Goal: Book appointment/travel/reservation

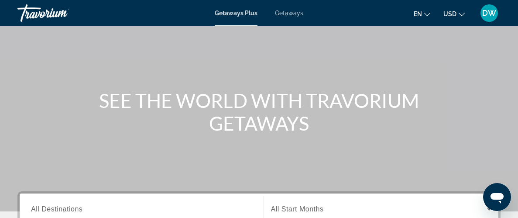
scroll to position [47, 0]
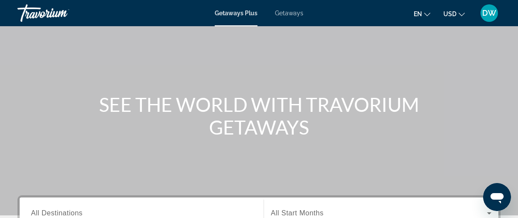
click at [288, 8] on div "Getaways Plus Getaways en English Español Français Italiano Português русский U…" at bounding box center [259, 13] width 518 height 23
click at [291, 14] on span "Getaways" at bounding box center [289, 13] width 28 height 7
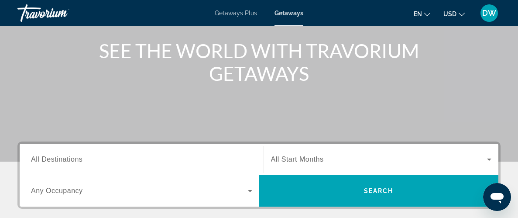
scroll to position [100, 0]
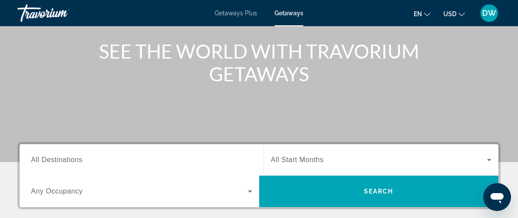
click at [132, 164] on input "Destination All Destinations" at bounding box center [141, 160] width 221 height 10
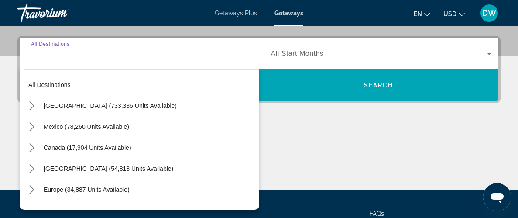
scroll to position [213, 0]
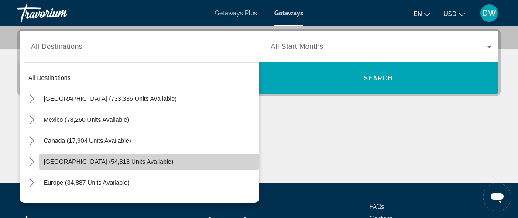
click at [142, 158] on span "[GEOGRAPHIC_DATA] (54,818 units available)" at bounding box center [109, 161] width 130 height 7
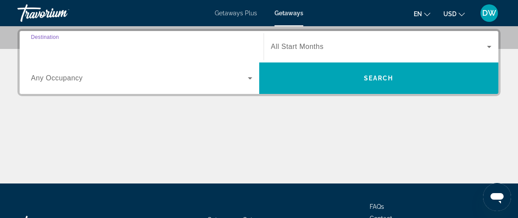
type input "**********"
click at [256, 78] on div "Occupancy Any Occupancy" at bounding box center [141, 78] width 235 height 24
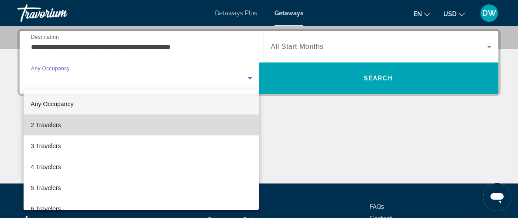
click at [80, 126] on mat-option "2 Travelers" at bounding box center [141, 124] width 235 height 21
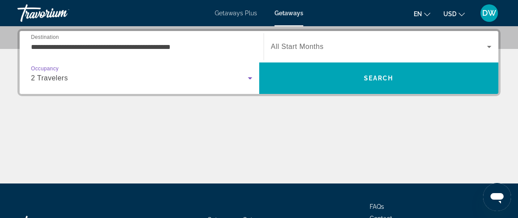
click at [490, 48] on icon "Search widget" at bounding box center [489, 46] width 10 height 10
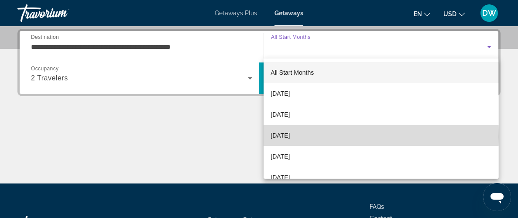
click at [279, 136] on span "[DATE]" at bounding box center [280, 135] width 19 height 10
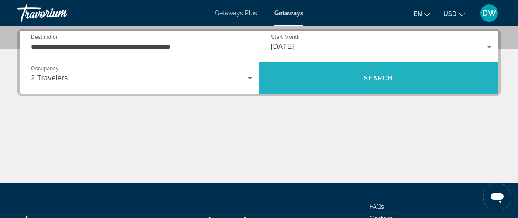
click at [426, 90] on span "Search" at bounding box center [379, 77] width 240 height 31
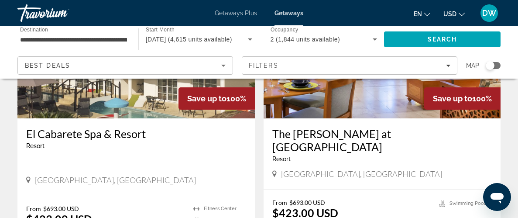
scroll to position [134, 0]
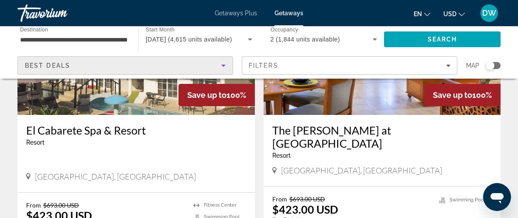
click at [223, 69] on icon "Sort by" at bounding box center [223, 65] width 10 height 10
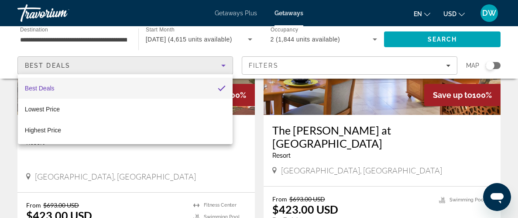
click at [457, 68] on div at bounding box center [259, 109] width 518 height 218
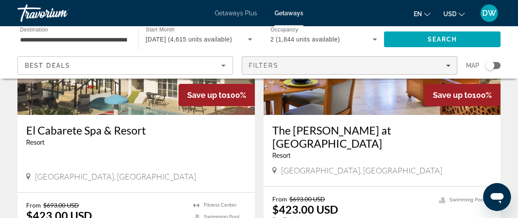
click at [449, 67] on icon "Filters" at bounding box center [448, 65] width 4 height 4
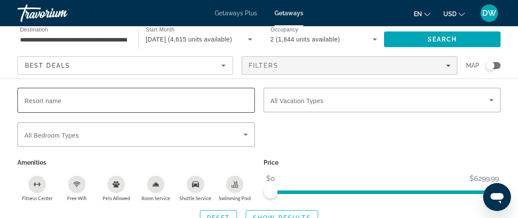
scroll to position [211, 0]
click at [58, 97] on span "Resort name" at bounding box center [42, 100] width 37 height 7
click at [58, 96] on input "Resort name" at bounding box center [135, 100] width 223 height 10
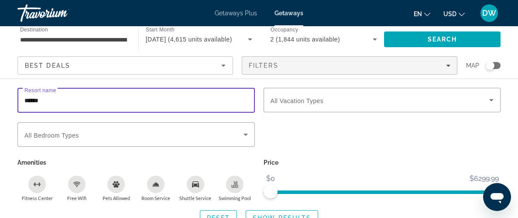
type input "******"
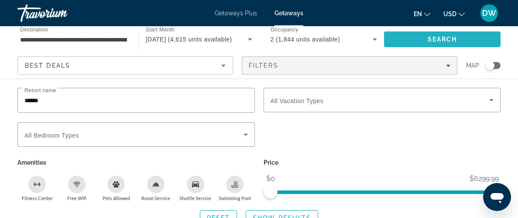
click at [431, 34] on span "Search" at bounding box center [442, 39] width 116 height 21
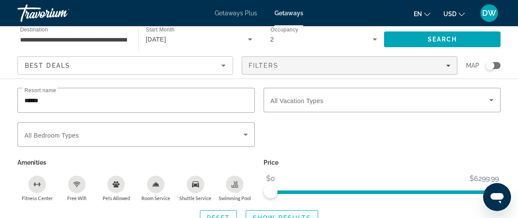
click at [284, 215] on span "Show Results" at bounding box center [282, 217] width 58 height 7
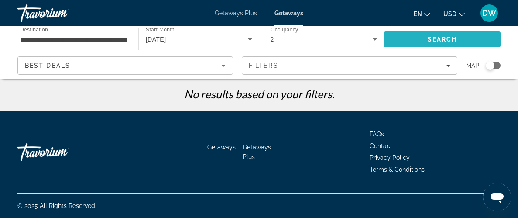
click at [476, 41] on span "Search" at bounding box center [442, 39] width 116 height 21
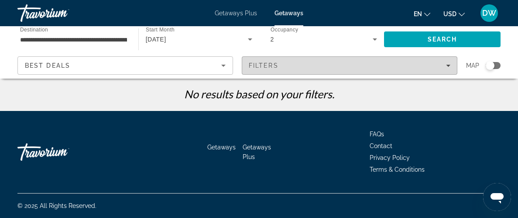
click at [445, 69] on span "Filters" at bounding box center [349, 65] width 215 height 21
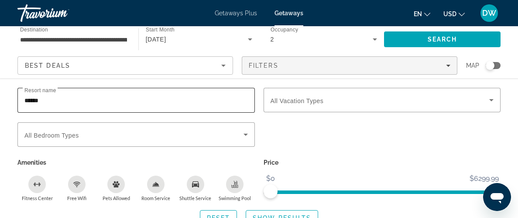
click at [99, 107] on div "******" at bounding box center [135, 100] width 223 height 25
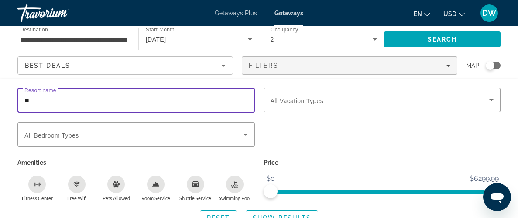
type input "*"
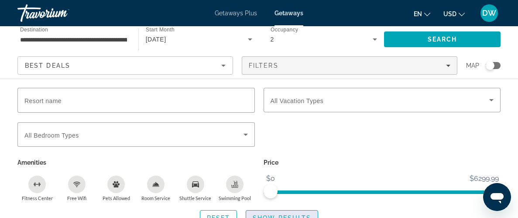
click at [291, 212] on span "Search widget" at bounding box center [282, 217] width 72 height 21
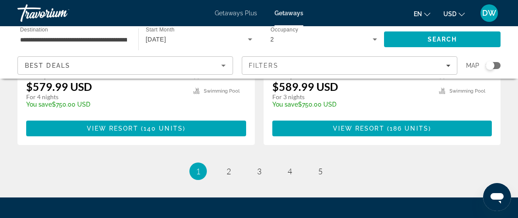
scroll to position [1751, 0]
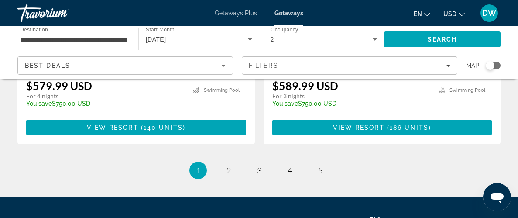
click at [498, 64] on div "Search widget" at bounding box center [493, 65] width 15 height 7
click at [487, 64] on div "Search widget" at bounding box center [493, 65] width 15 height 7
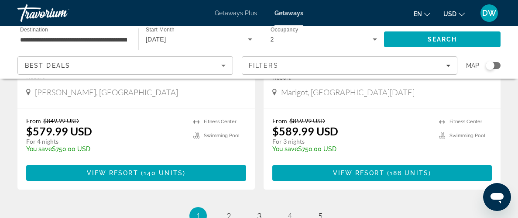
scroll to position [1704, 0]
